Goal: Task Accomplishment & Management: Use online tool/utility

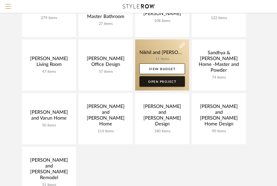
scroll to position [90, 0]
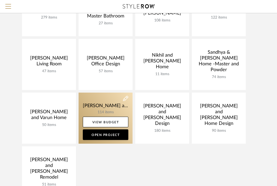
click at [113, 109] on link at bounding box center [106, 118] width 54 height 51
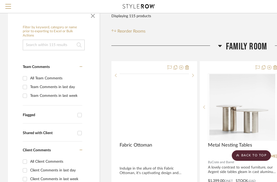
scroll to position [59, 0]
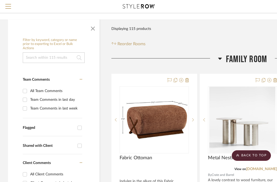
click at [221, 58] on icon at bounding box center [220, 58] width 4 height 6
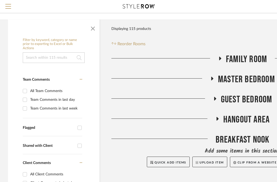
click at [220, 59] on icon at bounding box center [220, 59] width 2 height 4
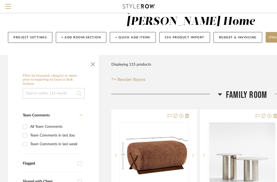
scroll to position [38, 0]
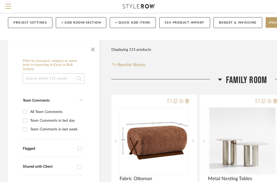
click at [221, 80] on icon at bounding box center [220, 79] width 4 height 6
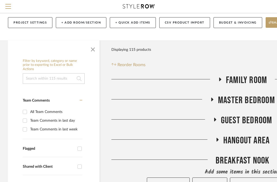
click at [49, 80] on input at bounding box center [54, 78] width 62 height 11
type input "l"
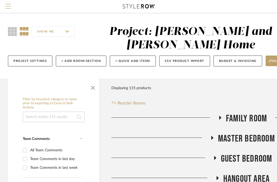
click at [8, 9] on span "Menu" at bounding box center [8, 8] width 6 height 8
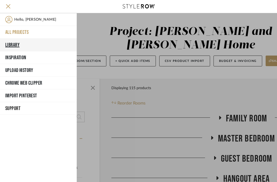
click at [19, 42] on button "Library" at bounding box center [38, 45] width 77 height 13
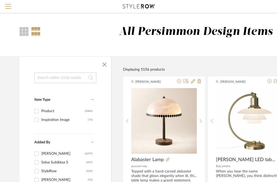
click at [59, 80] on input at bounding box center [65, 78] width 62 height 11
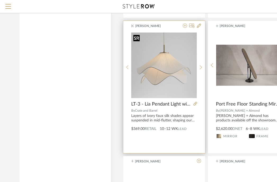
scroll to position [478, 0]
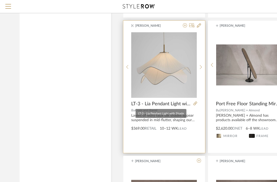
type input "lia pen"
click at [174, 105] on span "LT-3 - Lia Pendant Light with Shade" at bounding box center [161, 104] width 60 height 6
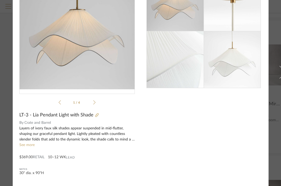
scroll to position [0, 0]
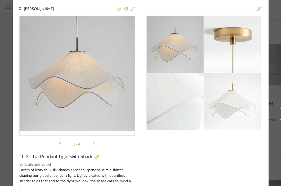
click at [118, 8] on icon at bounding box center [119, 9] width 4 height 4
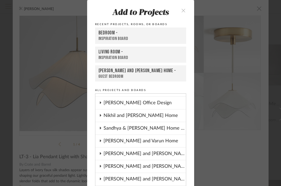
scroll to position [85, 0]
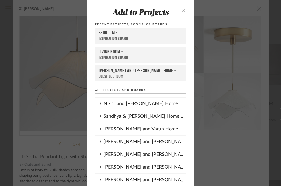
click at [100, 142] on icon at bounding box center [100, 141] width 1 height 2
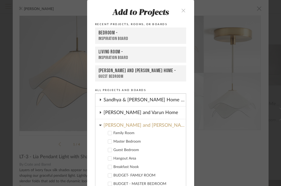
scroll to position [111, 0]
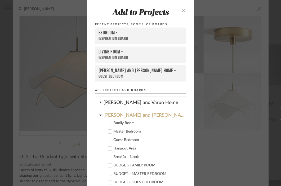
click at [108, 123] on icon at bounding box center [110, 123] width 4 height 4
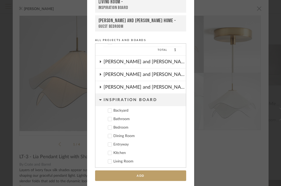
scroll to position [53, 0]
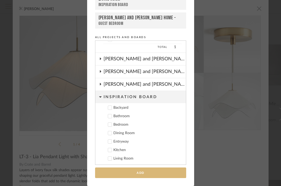
click at [137, 174] on button "Add" at bounding box center [140, 173] width 91 height 11
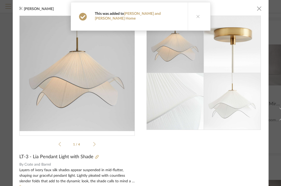
click at [196, 15] on icon at bounding box center [198, 17] width 4 height 4
